Goal: Task Accomplishment & Management: Use online tool/utility

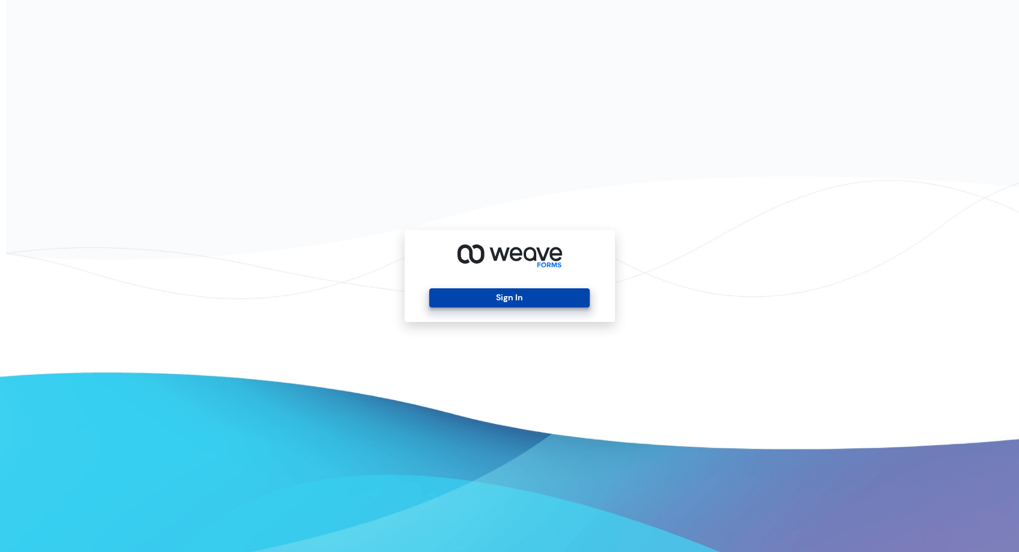
click at [517, 302] on button "Sign In" at bounding box center [509, 297] width 160 height 19
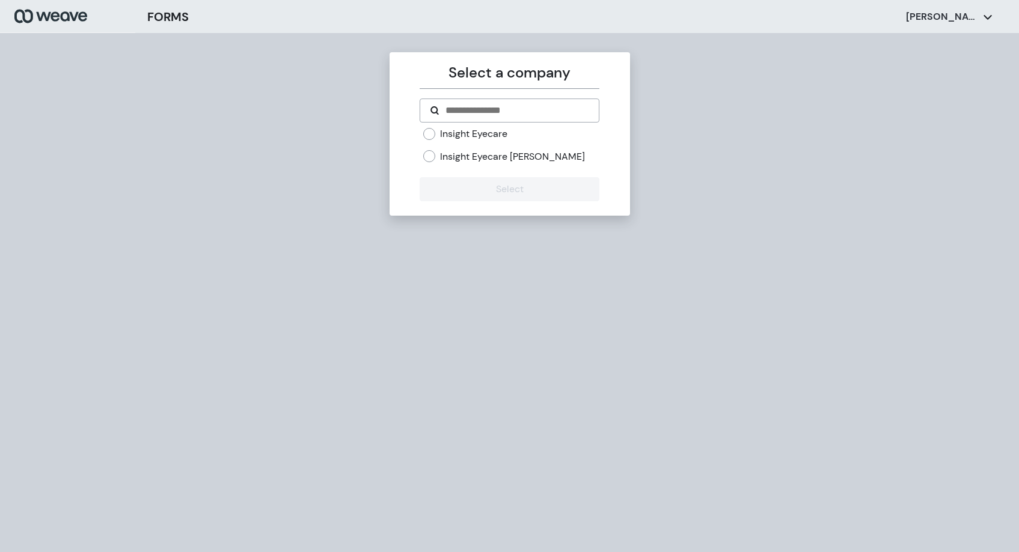
click at [502, 136] on label "Insight Eyecare" at bounding box center [473, 133] width 67 height 13
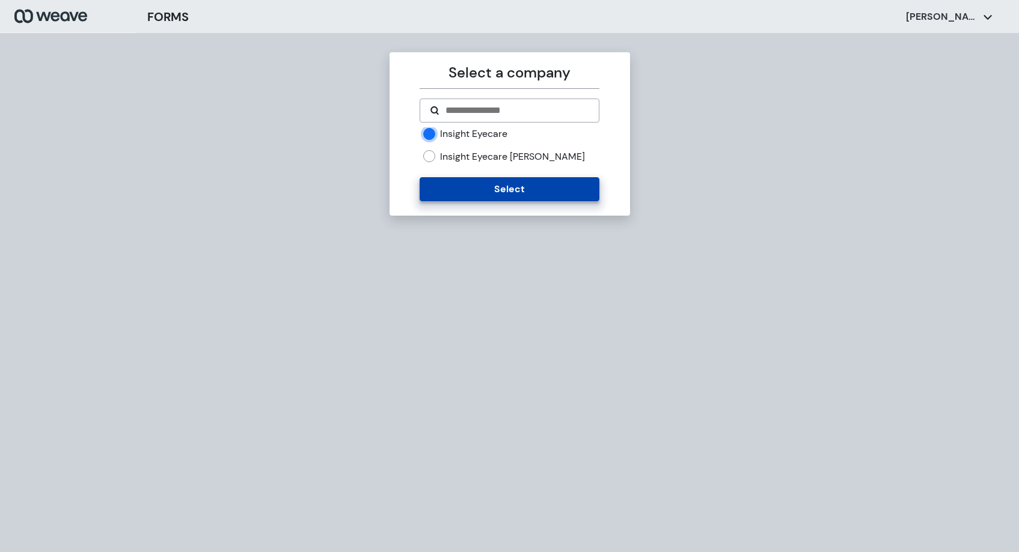
click at [547, 194] on button "Select" at bounding box center [509, 189] width 180 height 24
